Goal: Task Accomplishment & Management: Complete application form

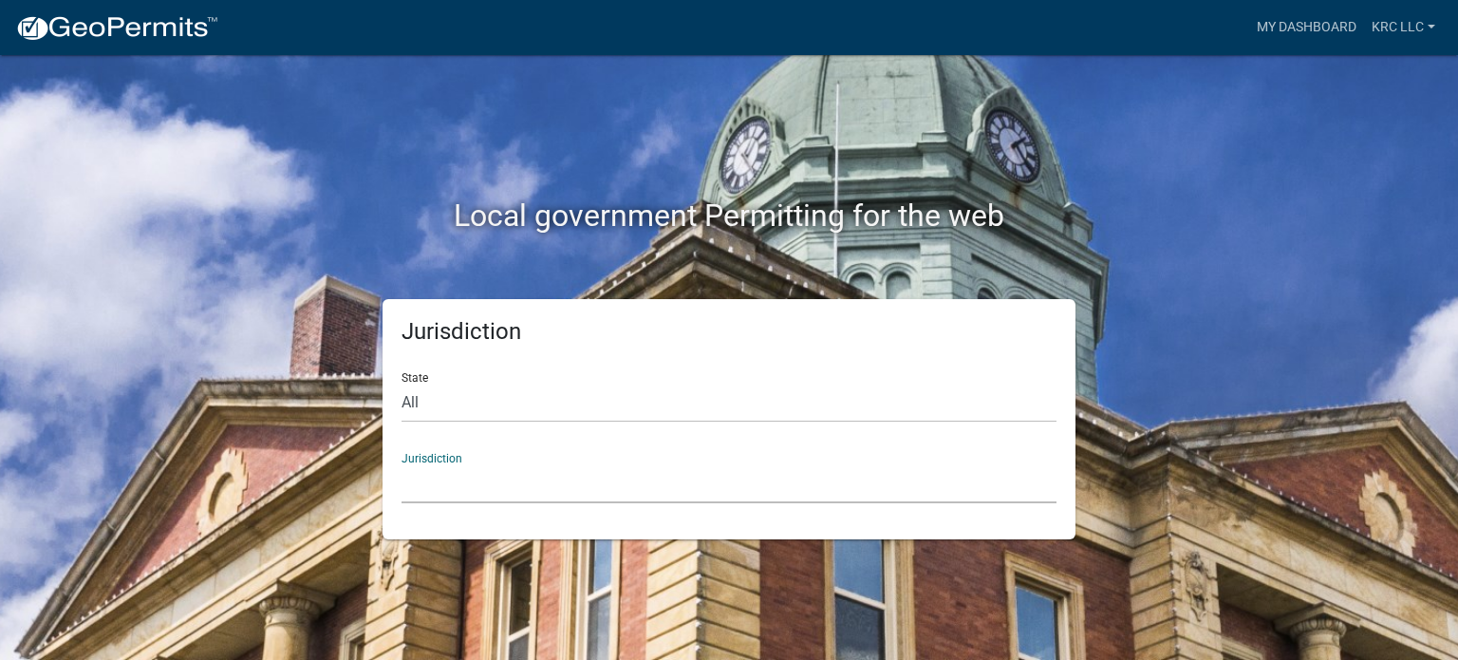
click at [436, 483] on select "[GEOGRAPHIC_DATA], [US_STATE] [GEOGRAPHIC_DATA], [US_STATE][PERSON_NAME][GEOGRA…" at bounding box center [729, 483] width 655 height 39
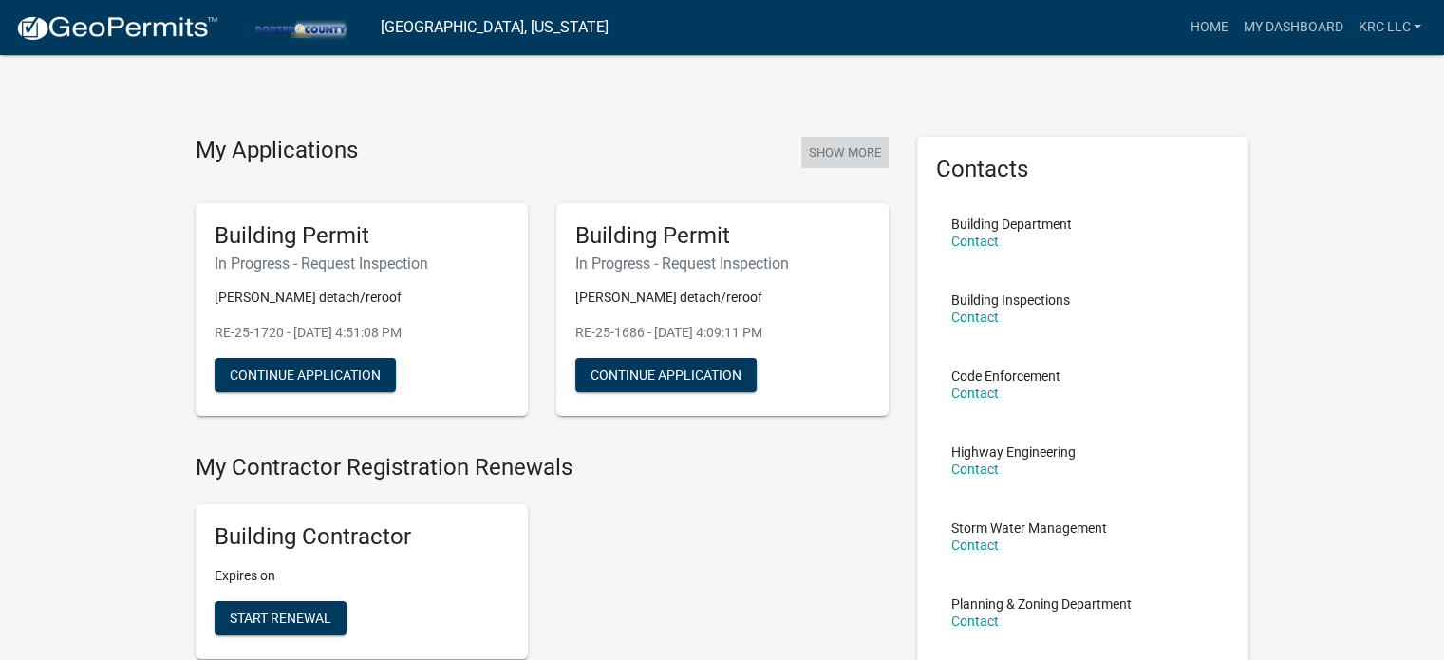
click at [836, 151] on button "Show More" at bounding box center [844, 152] width 87 height 31
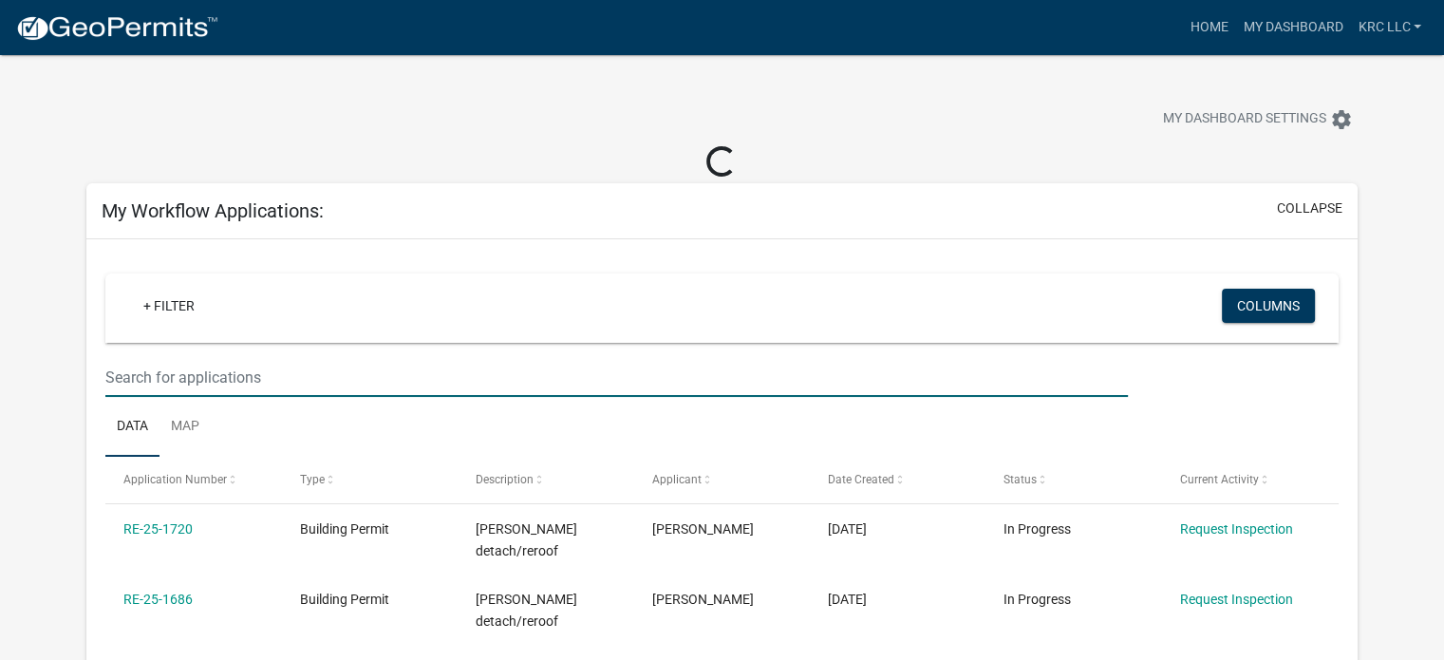
click at [262, 378] on input "text" at bounding box center [616, 377] width 1023 height 39
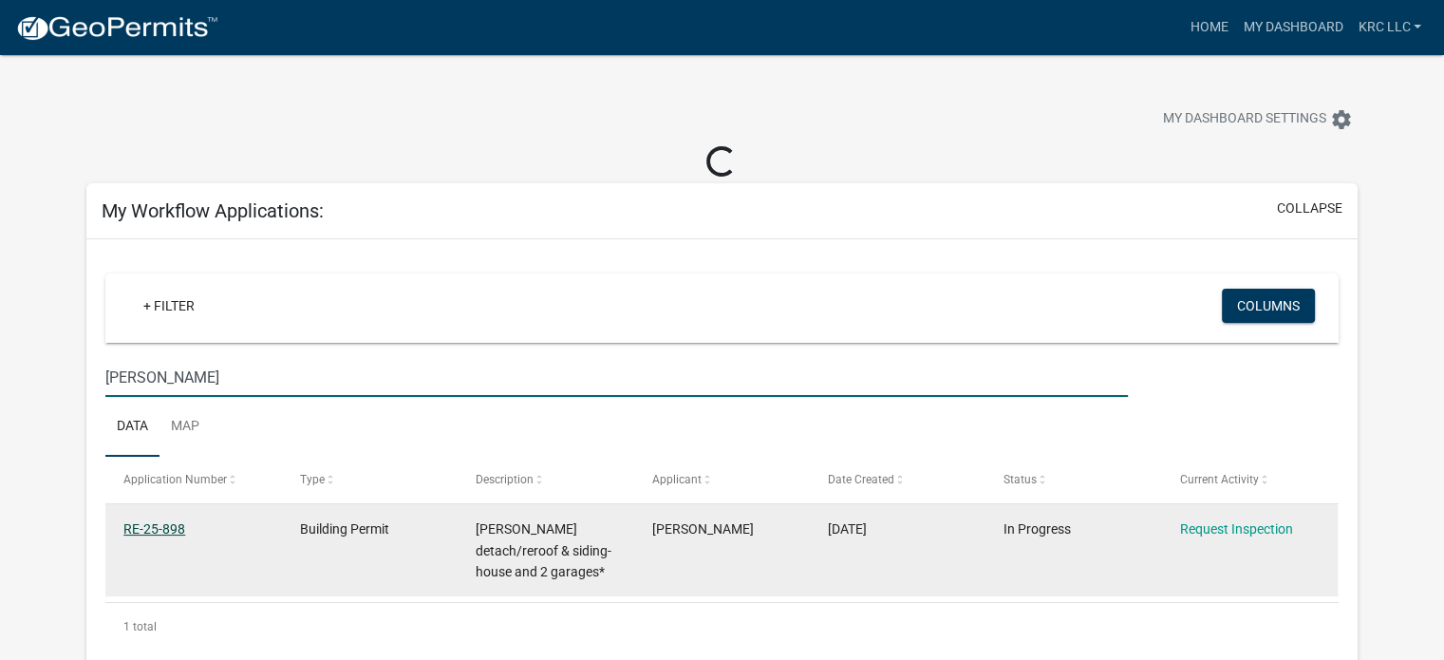
type input "[PERSON_NAME]"
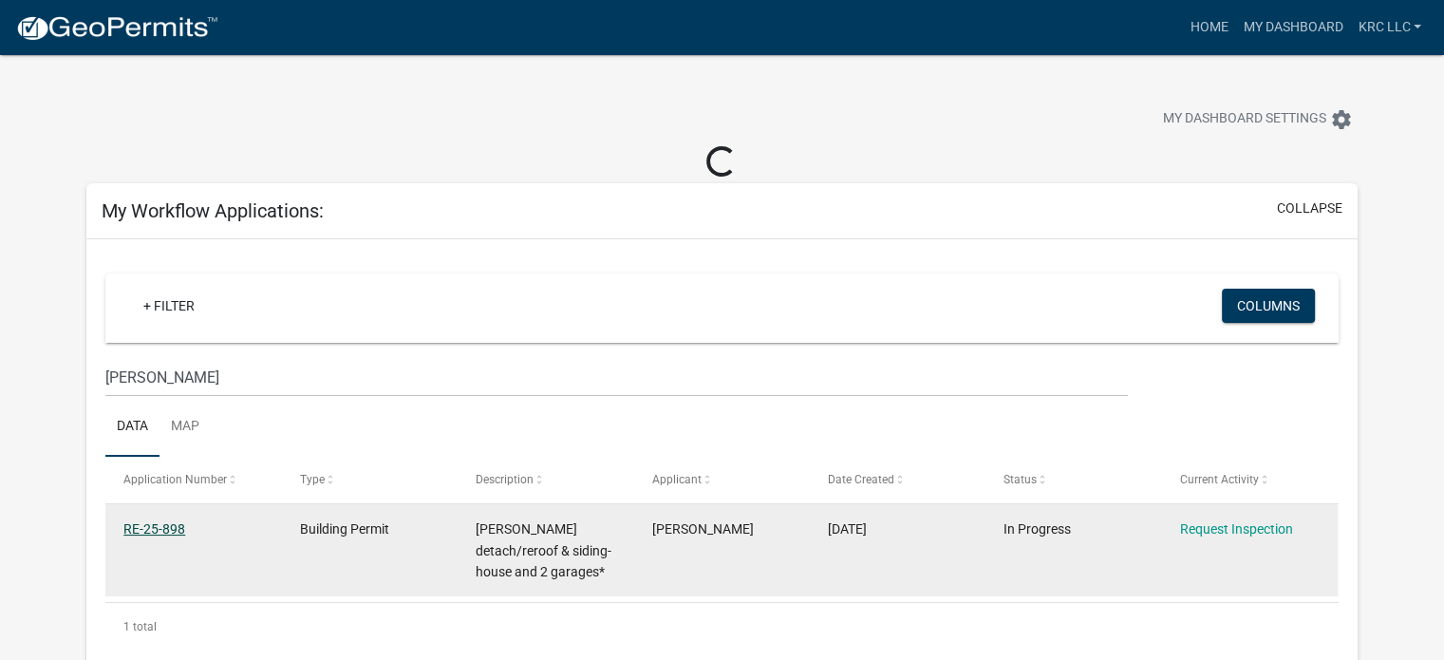
click at [142, 523] on datatable-body-cell "RE-25-898" at bounding box center [193, 550] width 176 height 92
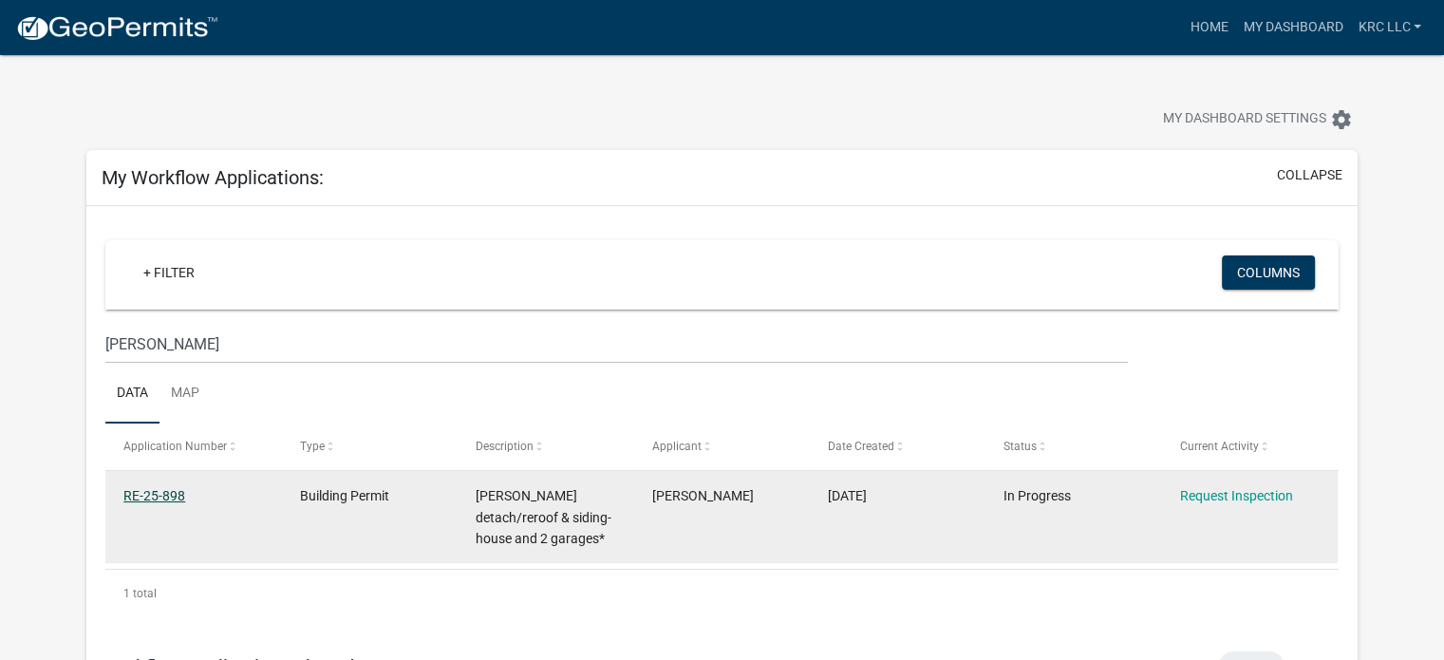
click at [167, 490] on link "RE-25-898" at bounding box center [154, 495] width 62 height 15
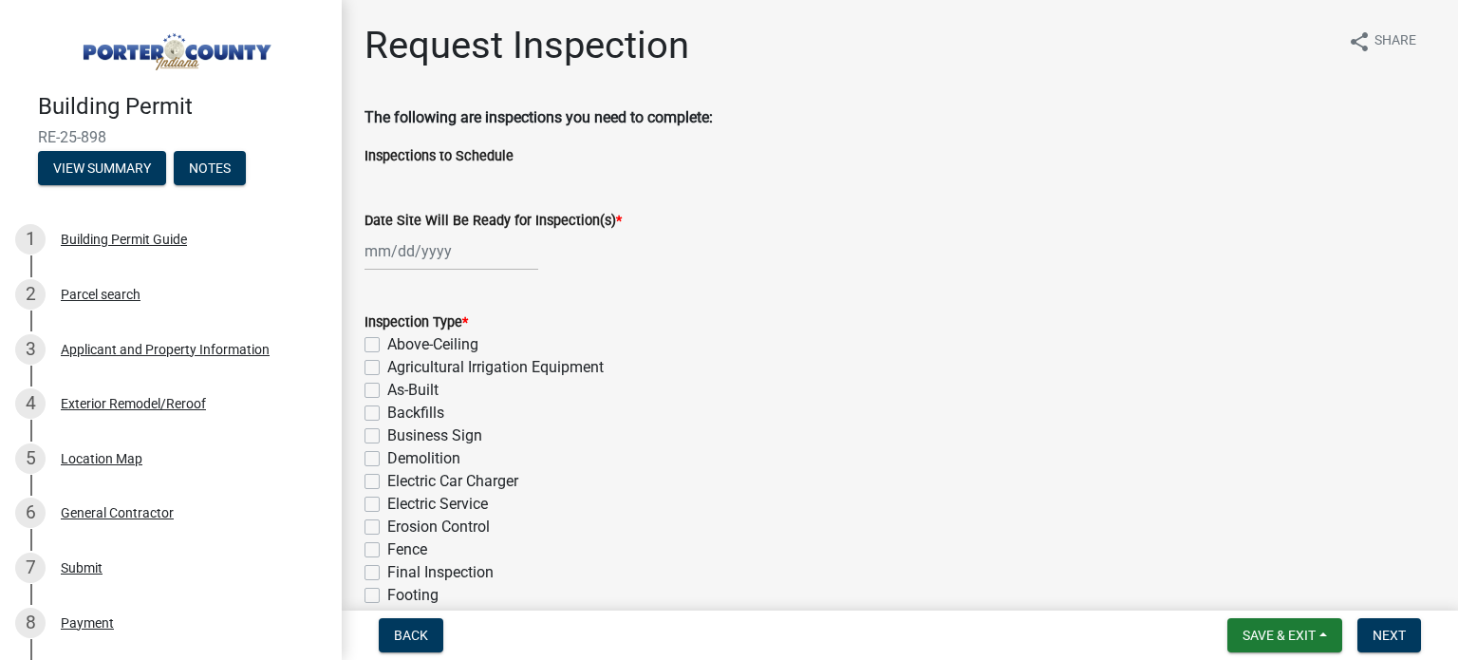
click at [374, 246] on div at bounding box center [452, 251] width 174 height 39
select select "9"
select select "2025"
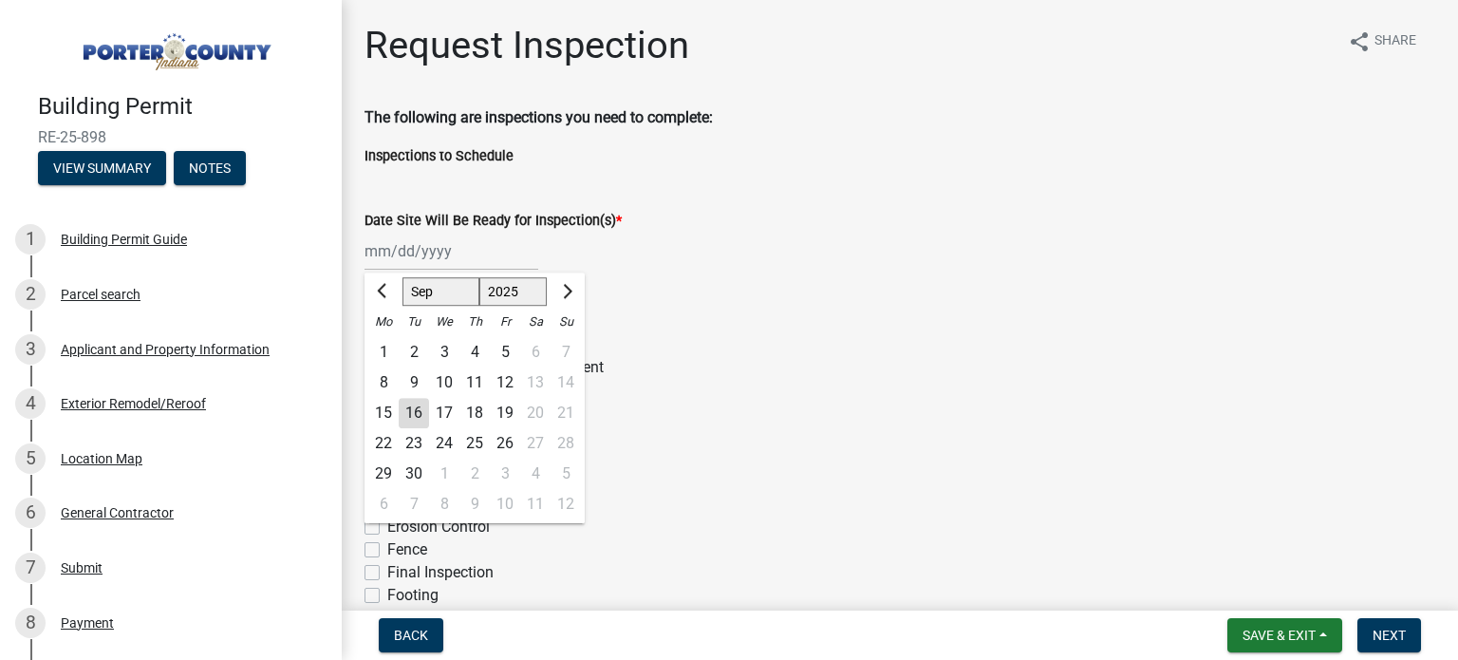
click at [409, 405] on div "16" at bounding box center [414, 413] width 30 height 30
type input "[DATE]"
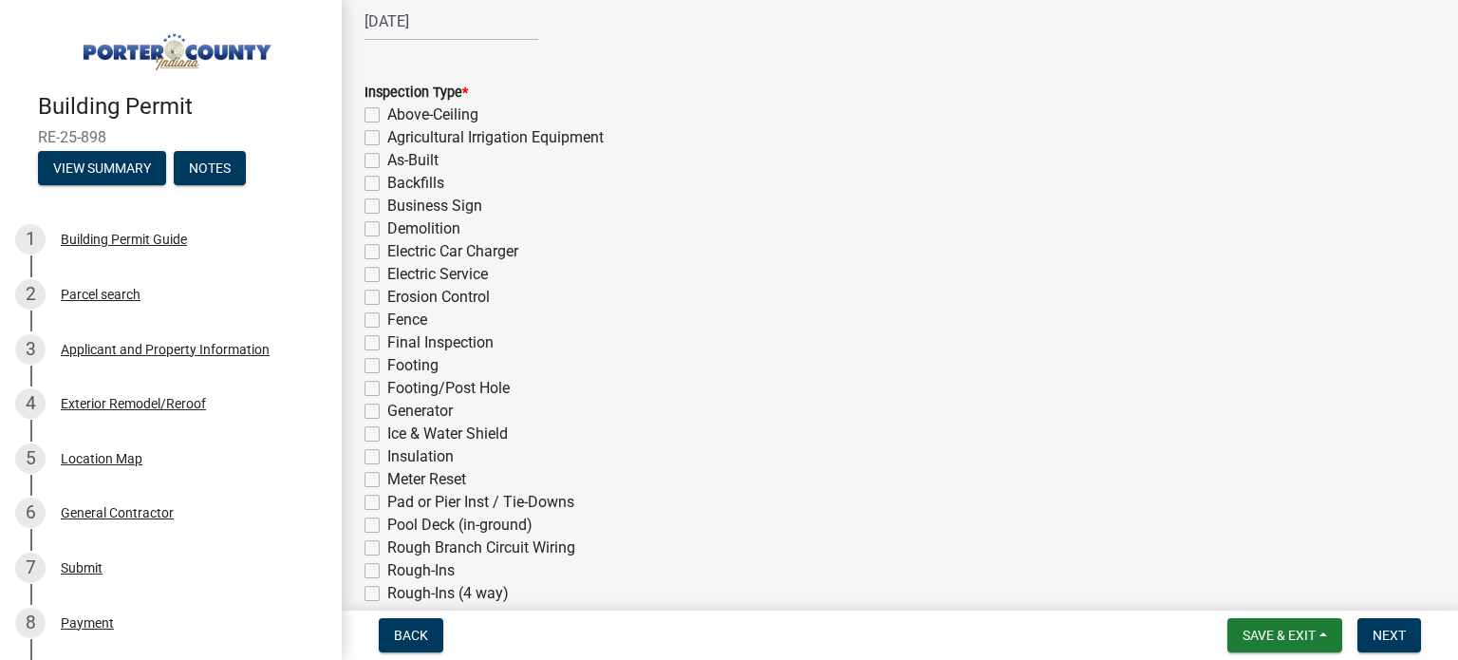
scroll to position [285, 0]
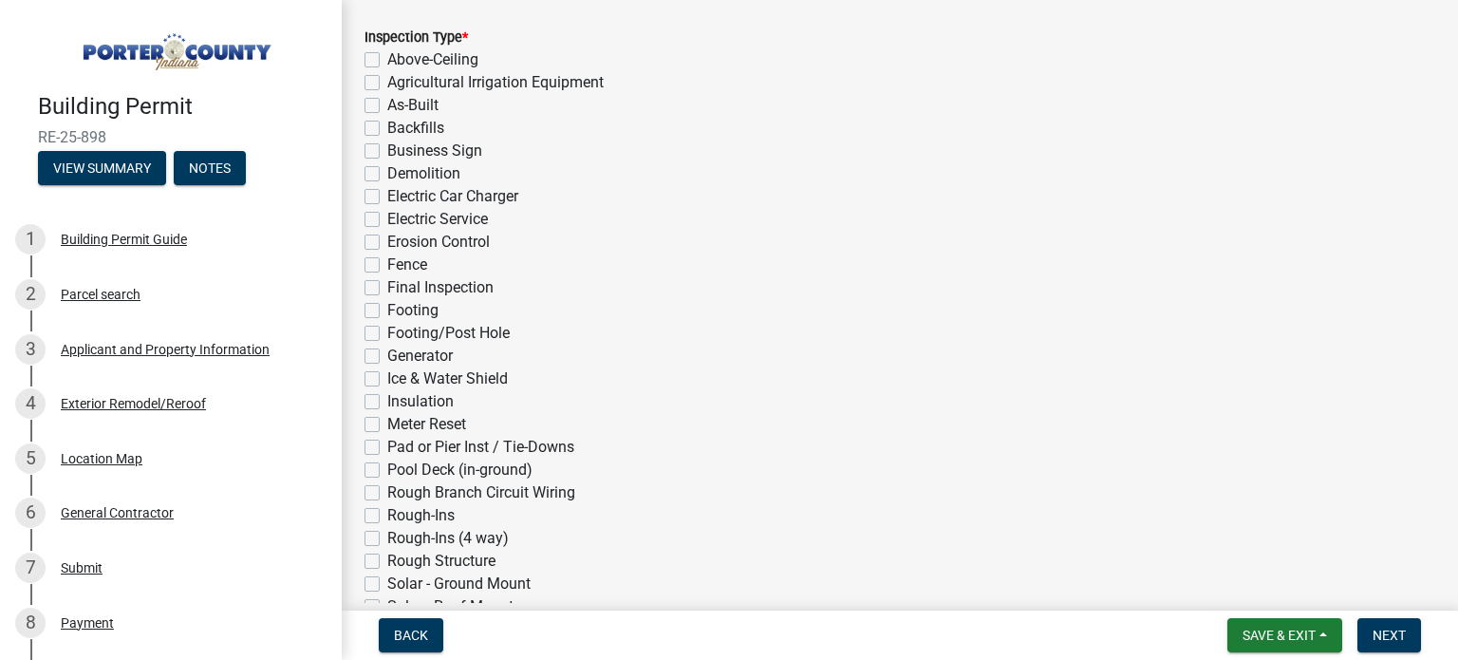
click at [387, 380] on label "Ice & Water Shield" at bounding box center [447, 378] width 121 height 23
click at [387, 380] on input "Ice & Water Shield" at bounding box center [393, 373] width 12 height 12
checkbox input "true"
checkbox input "false"
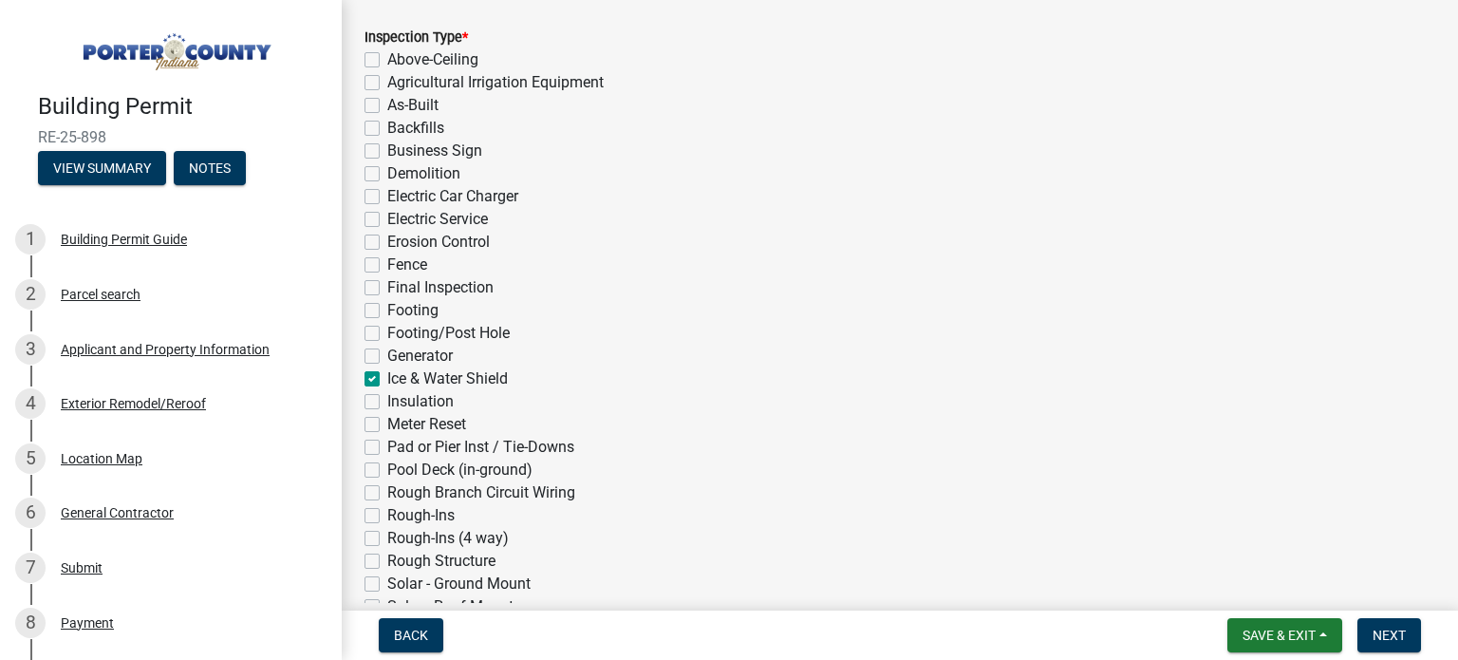
checkbox input "false"
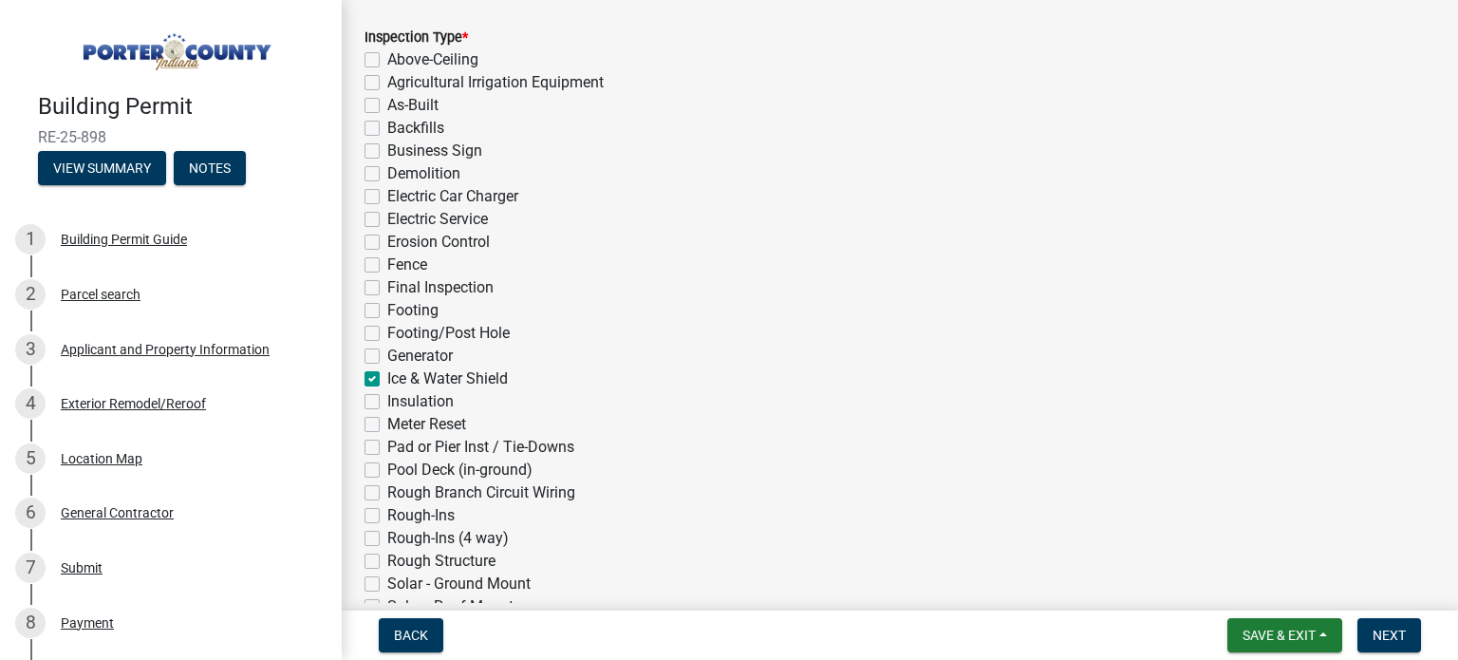
checkbox input "false"
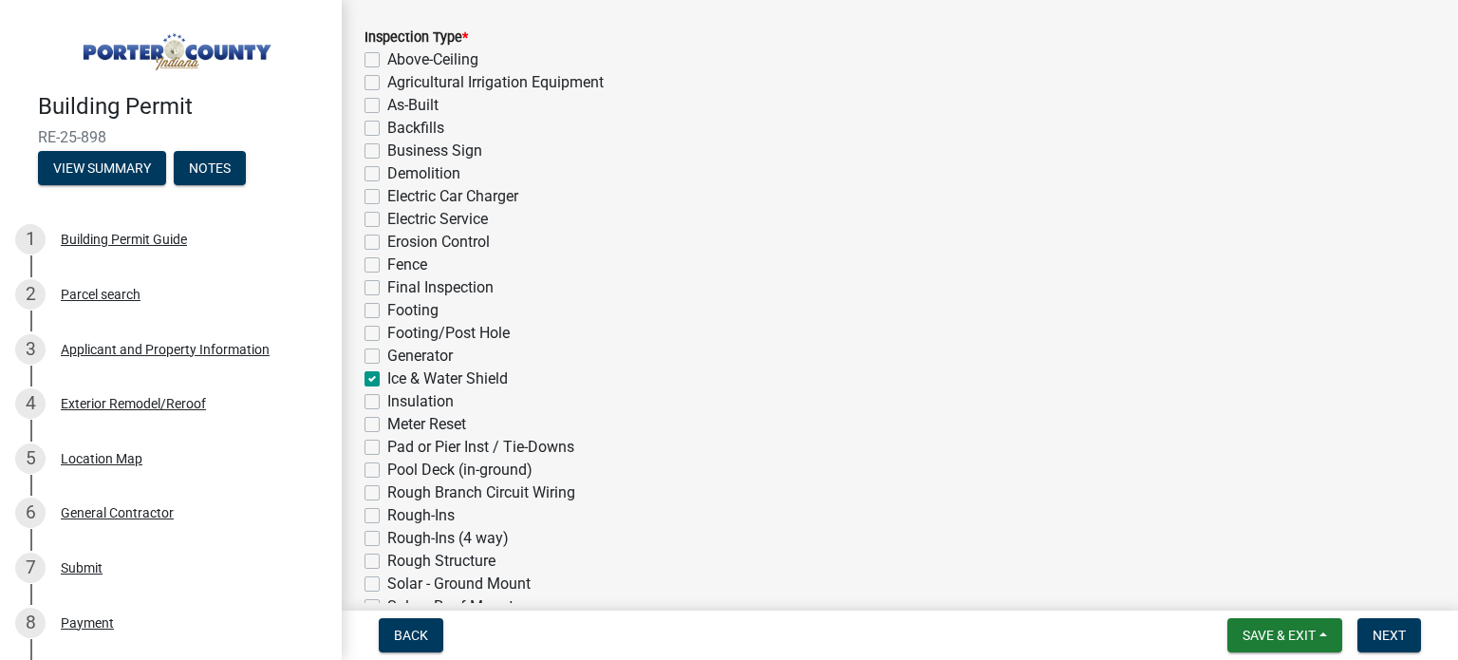
checkbox input "false"
checkbox input "true"
checkbox input "false"
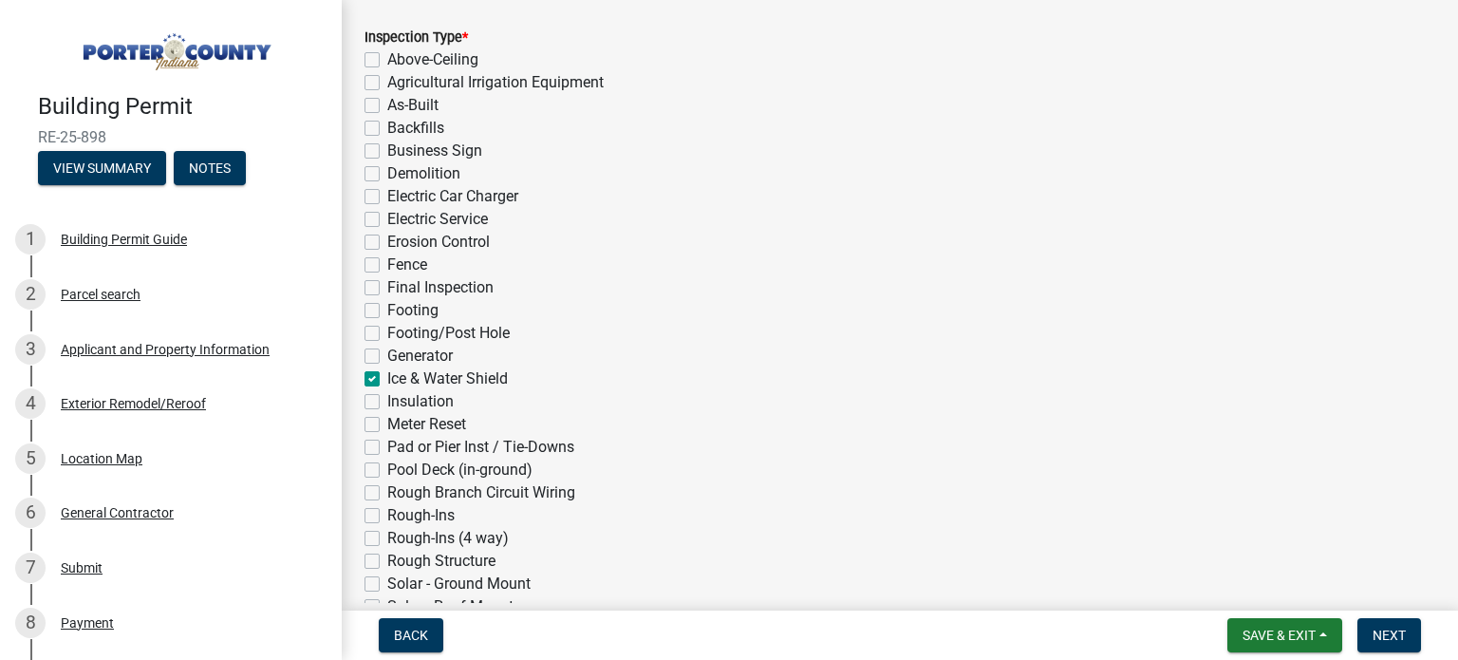
checkbox input "false"
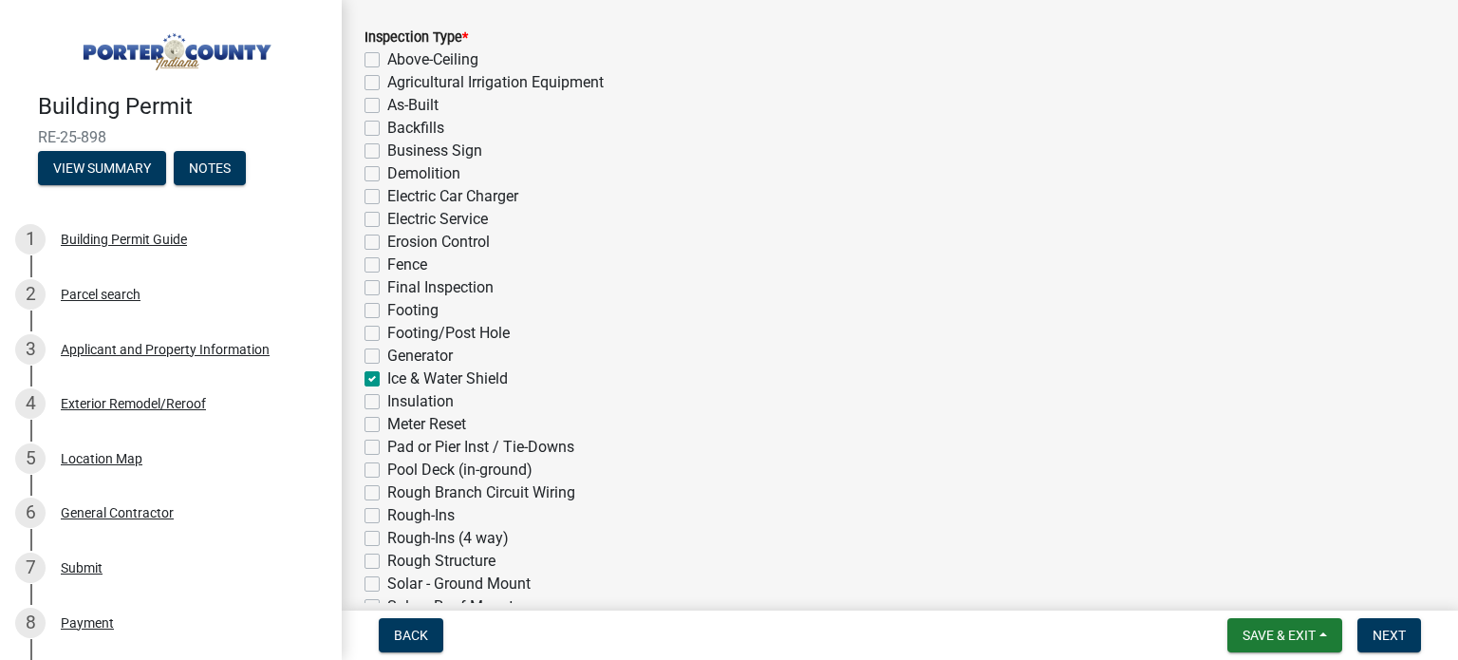
checkbox input "false"
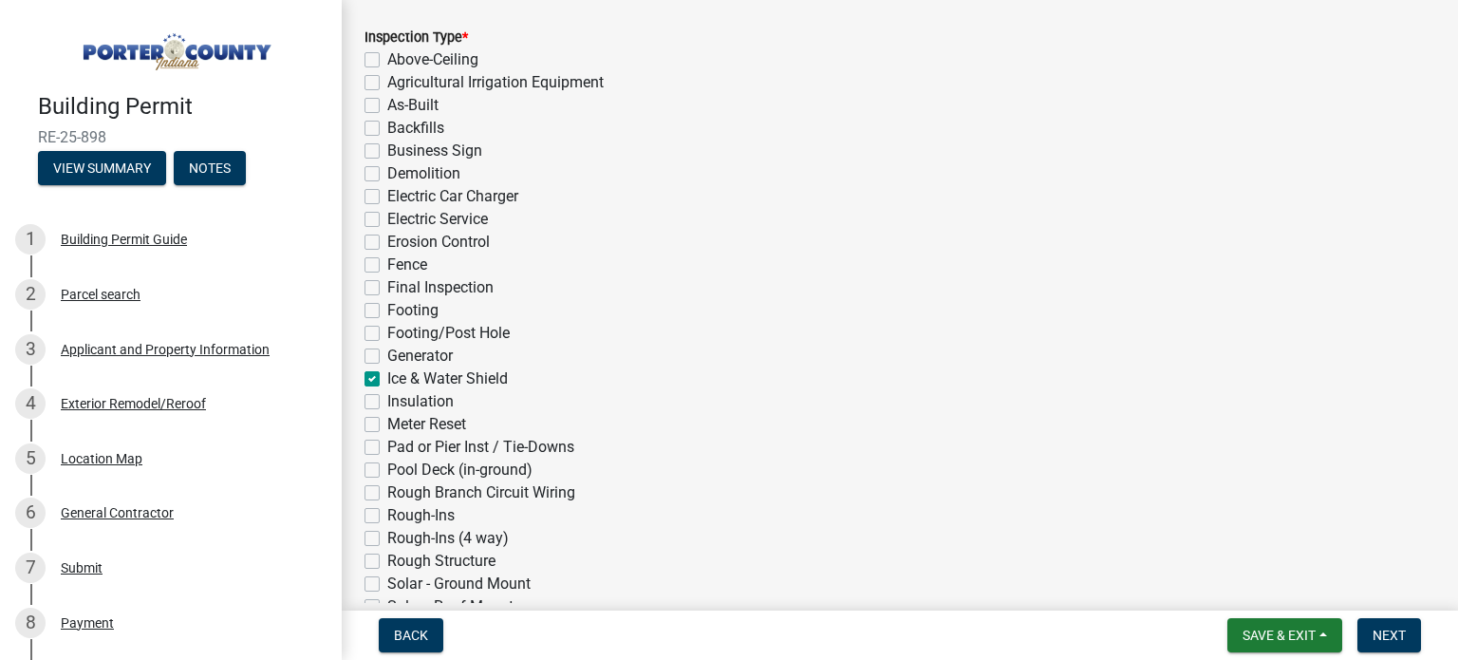
checkbox input "false"
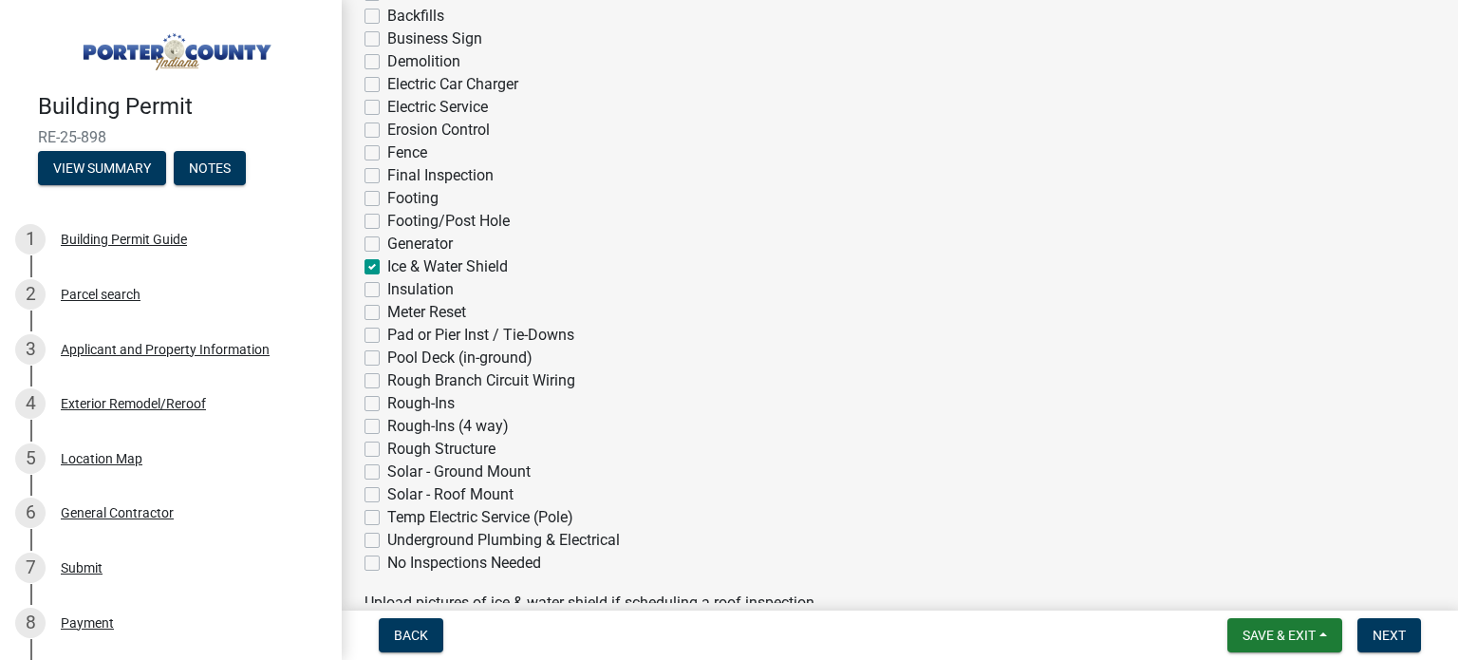
scroll to position [760, 0]
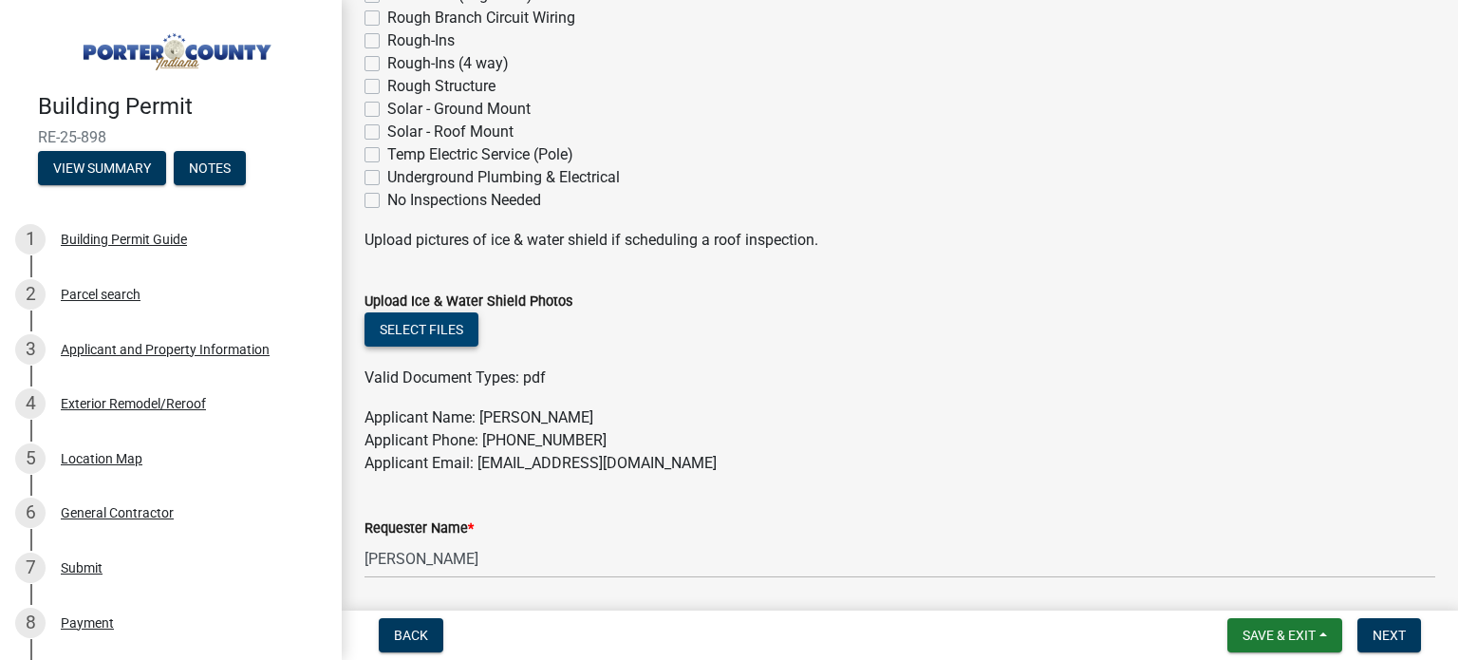
click at [421, 322] on button "Select files" at bounding box center [422, 329] width 114 height 34
click at [465, 330] on button "Select files" at bounding box center [422, 329] width 114 height 34
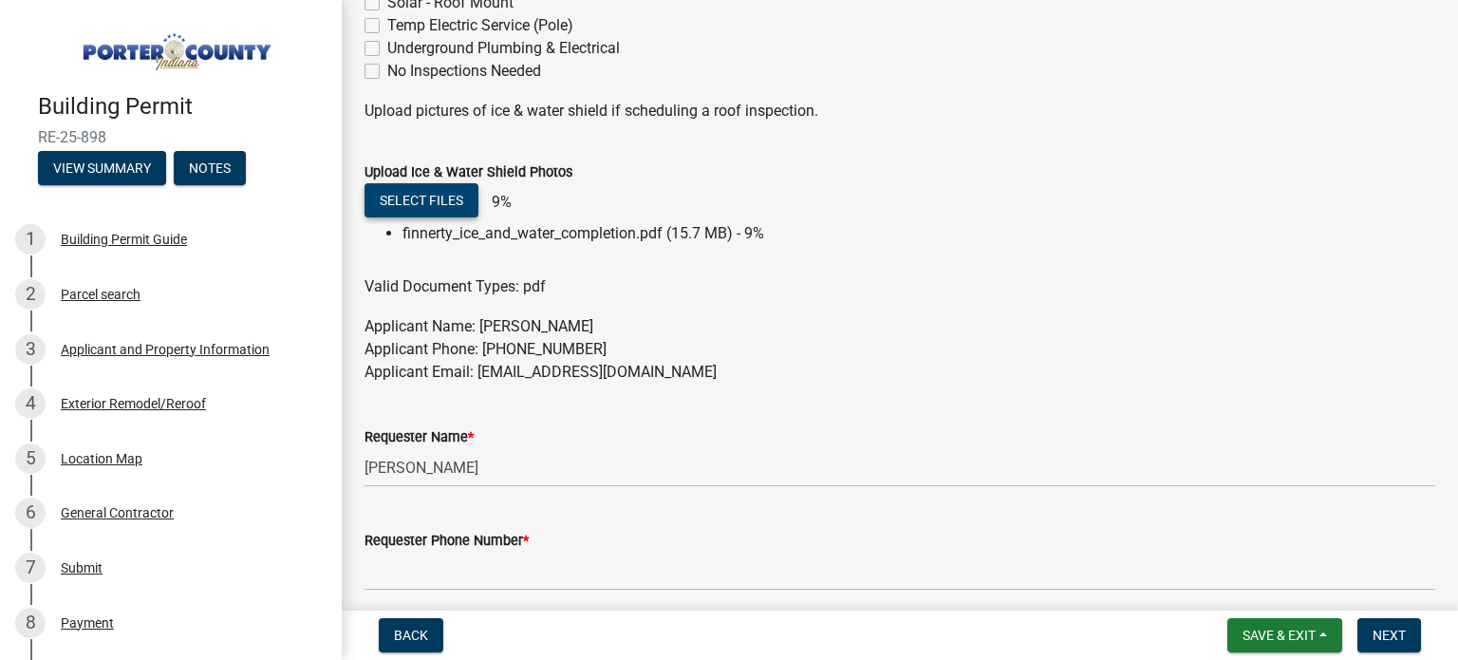
scroll to position [1044, 0]
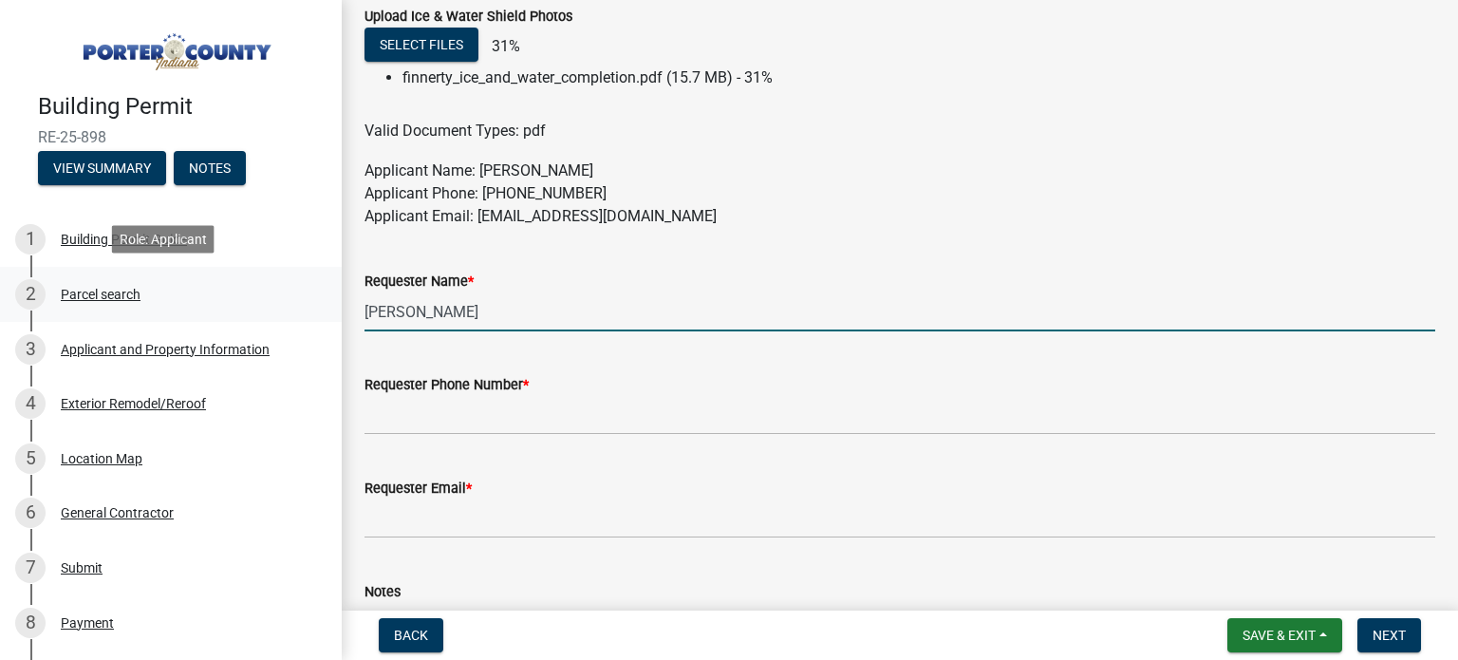
drag, startPoint x: 462, startPoint y: 310, endPoint x: 304, endPoint y: 313, distance: 158.6
click at [304, 313] on div "Building Permit RE-25-898 View Summary Notes 1 Building Permit Guide 2 Parcel s…" at bounding box center [729, 330] width 1458 height 660
type input "[PERSON_NAME]"
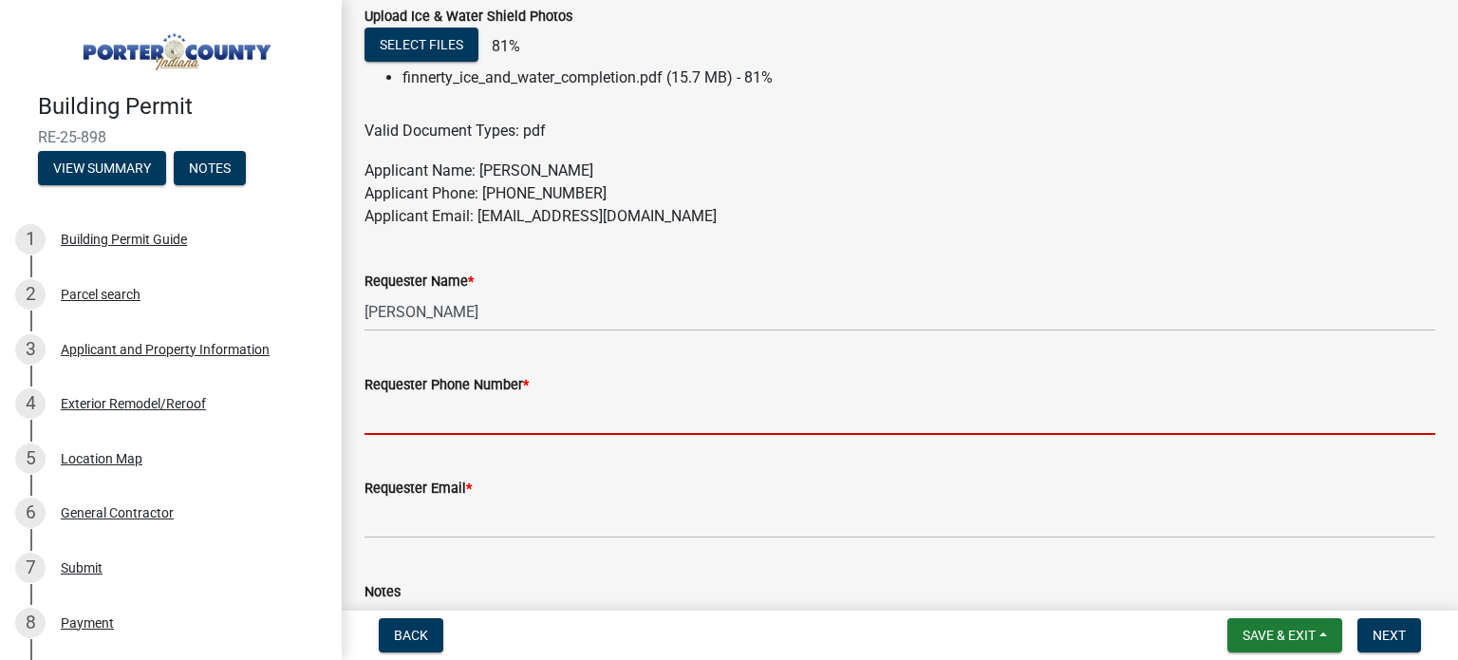
click at [461, 420] on input "Requester Phone Number *" at bounding box center [900, 415] width 1071 height 39
type input "2192084557"
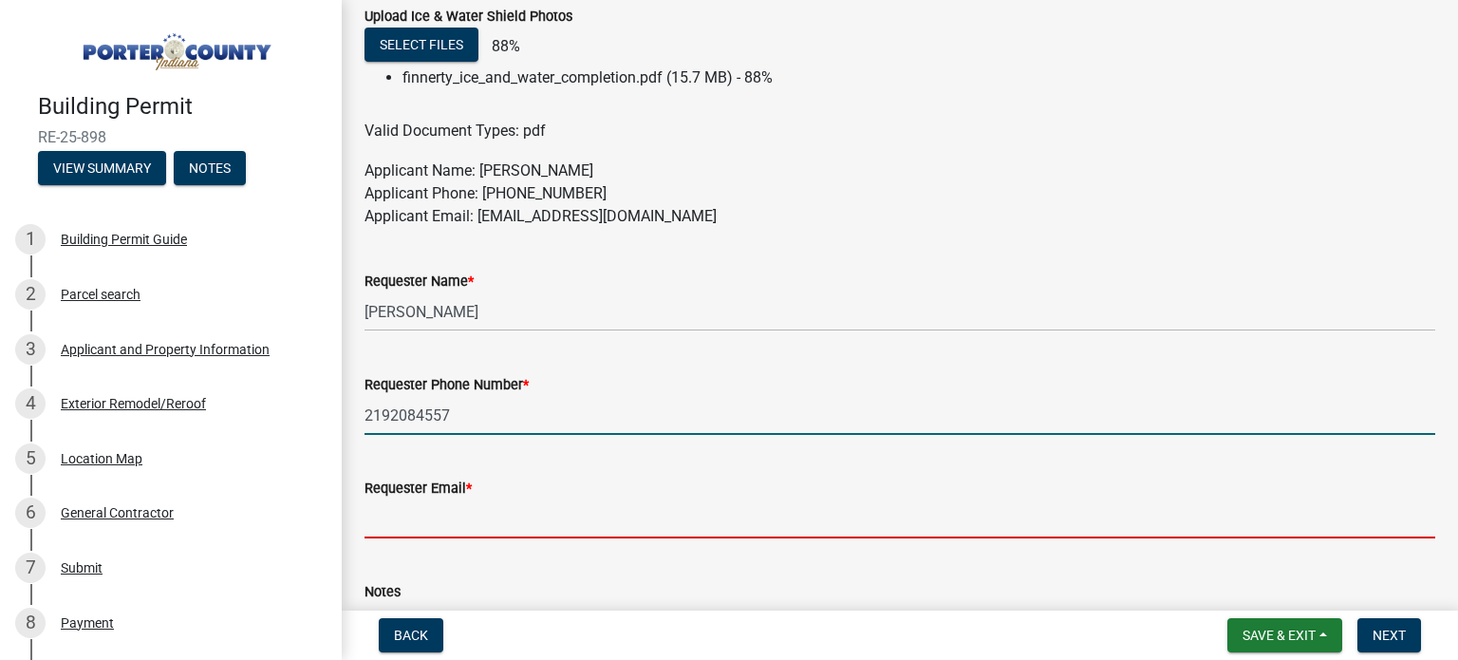
type input "[EMAIL_ADDRESS][DOMAIN_NAME]"
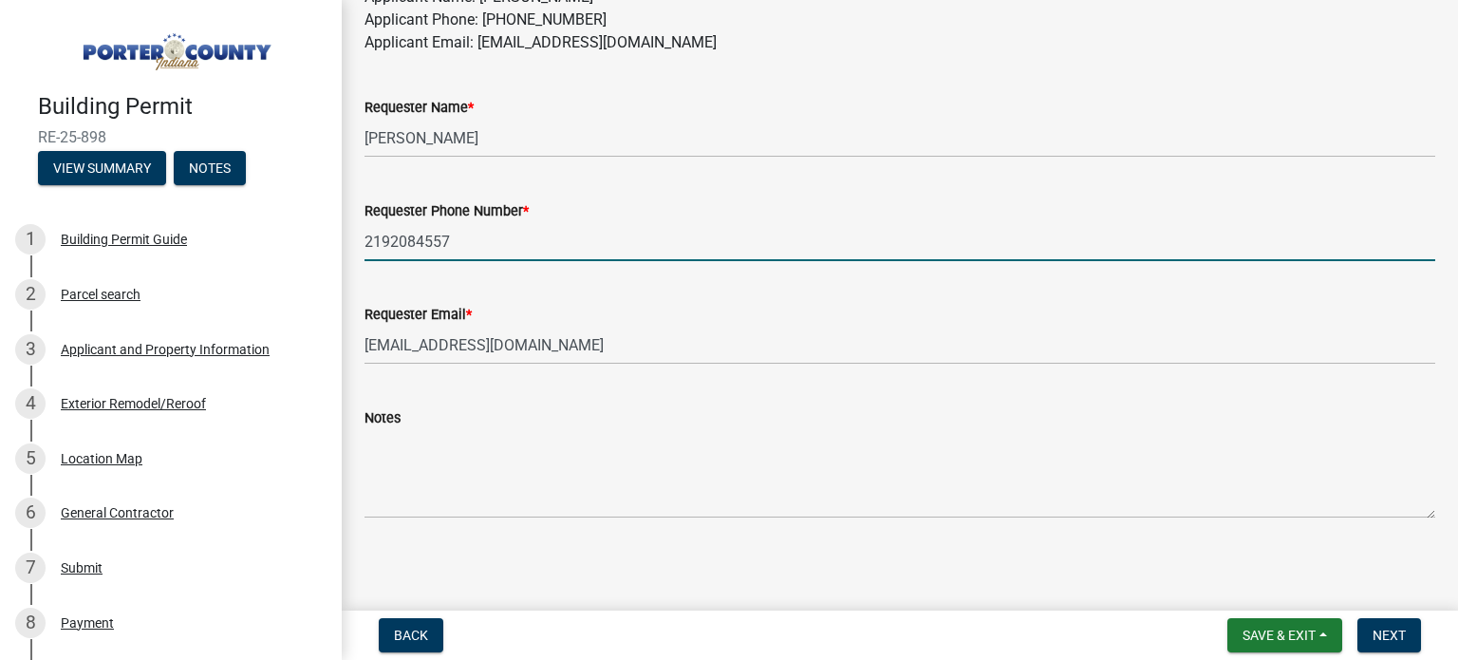
scroll to position [1253, 0]
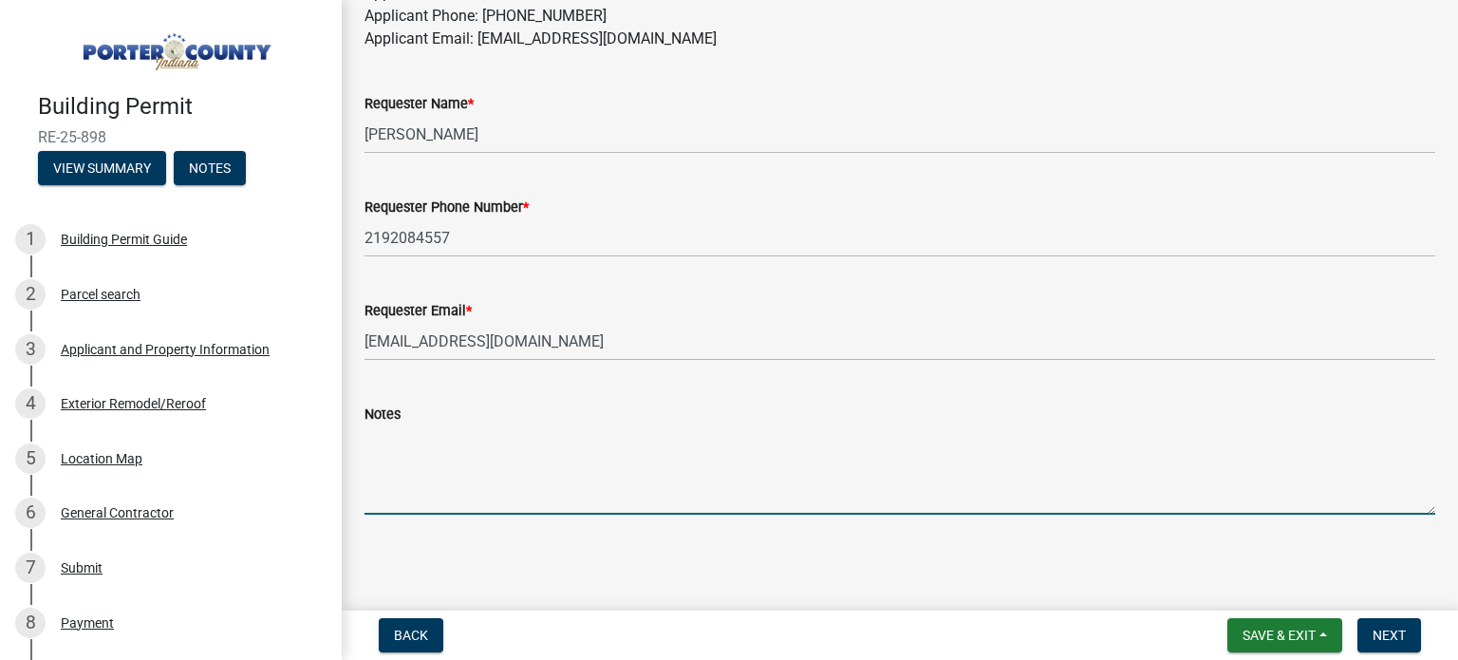
click at [445, 458] on textarea "Notes" at bounding box center [900, 469] width 1071 height 89
type textarea "complete"
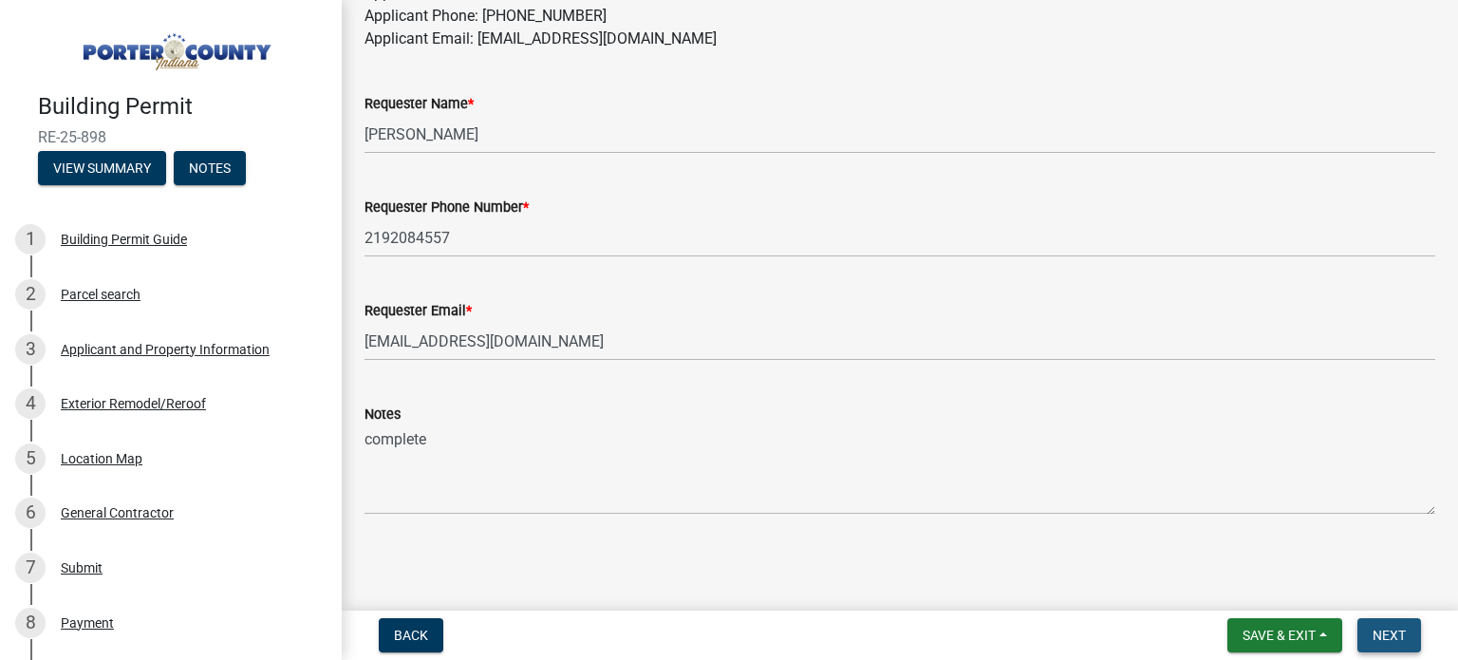
click at [1408, 632] on button "Next" at bounding box center [1390, 635] width 64 height 34
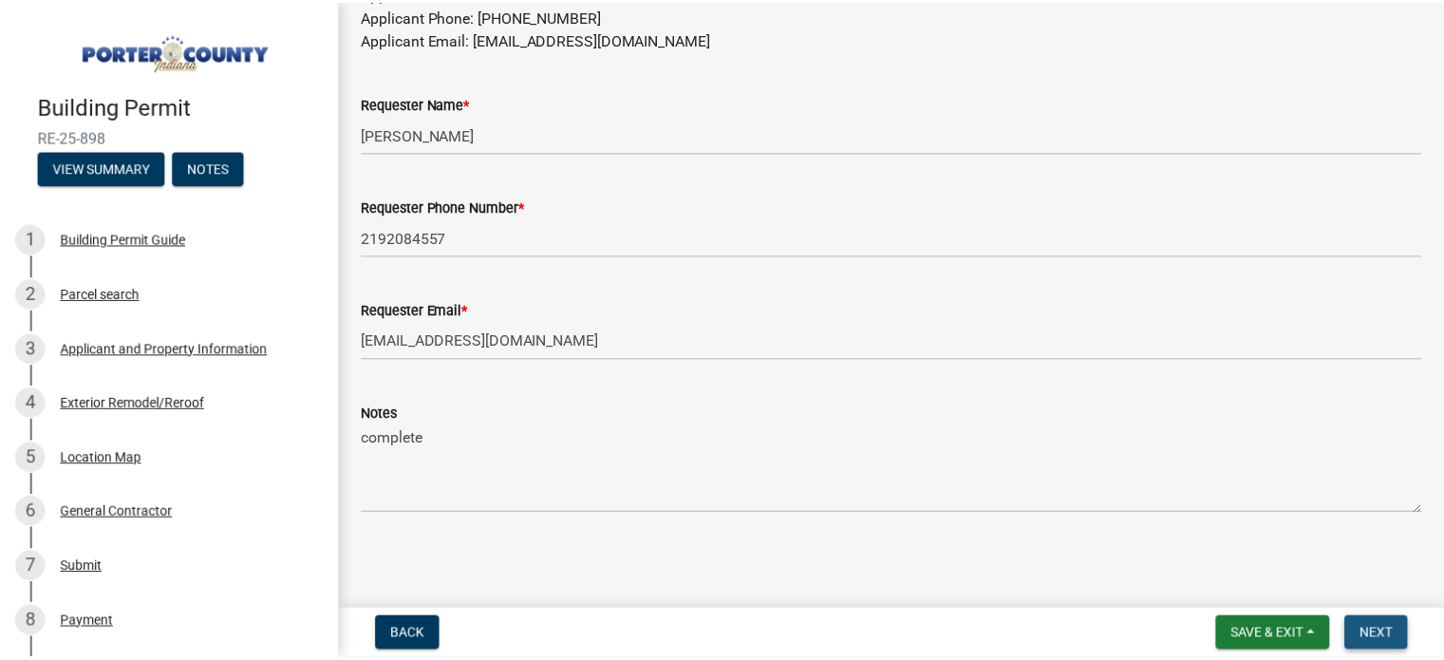
scroll to position [0, 0]
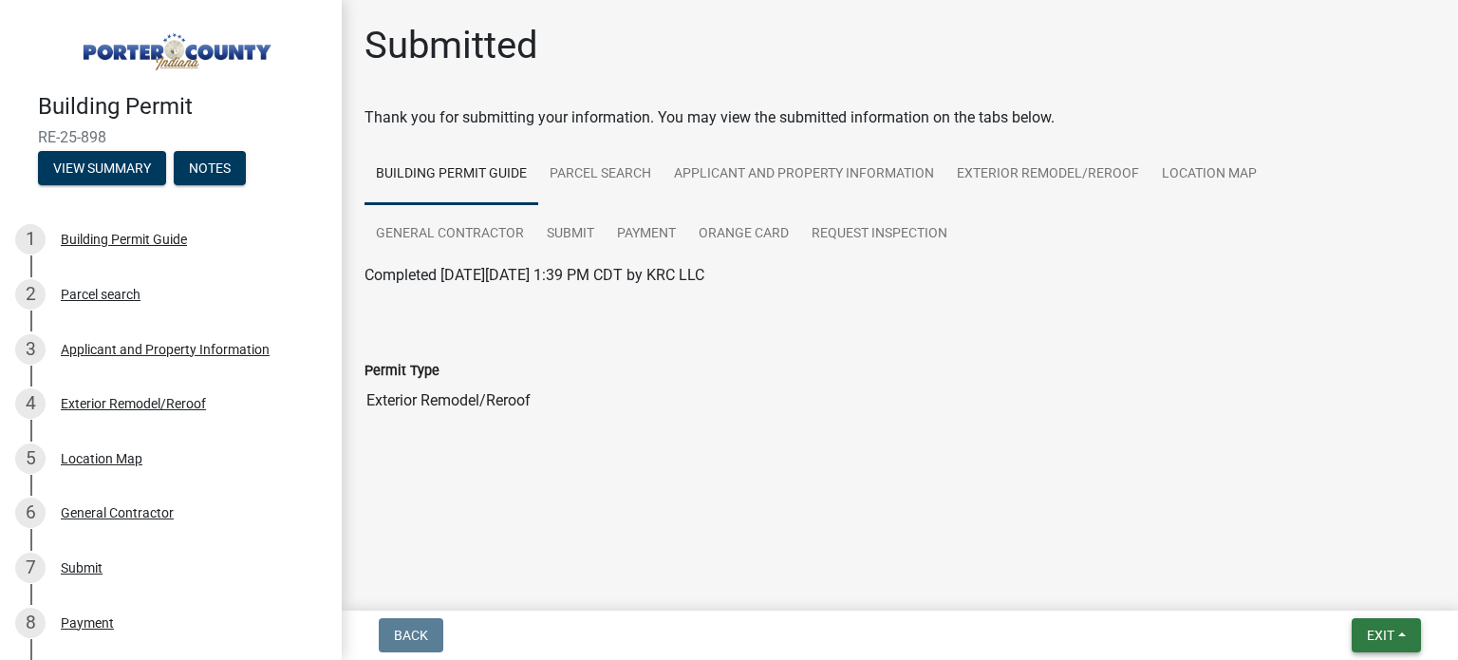
click at [1372, 630] on span "Exit" at bounding box center [1381, 635] width 28 height 15
click at [1338, 582] on button "Save & Exit" at bounding box center [1346, 586] width 152 height 46
